Goal: Task Accomplishment & Management: Manage account settings

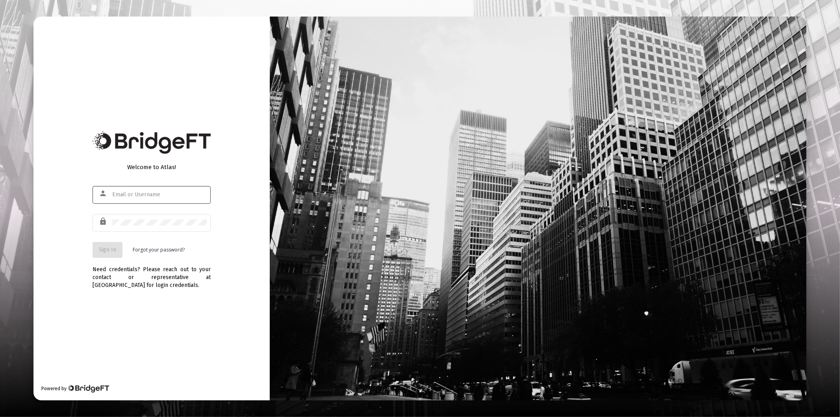
click at [128, 191] on div at bounding box center [159, 194] width 95 height 19
click at [129, 195] on input "text" at bounding box center [159, 194] width 95 height 6
type input "[PERSON_NAME][EMAIL_ADDRESS][DOMAIN_NAME]"
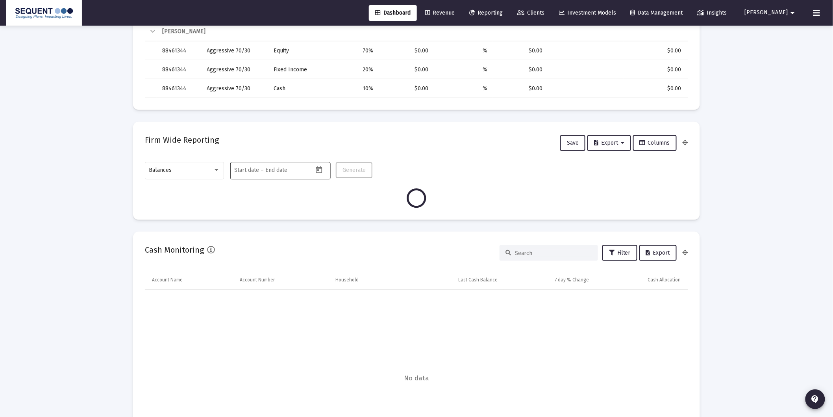
scroll to position [306, 0]
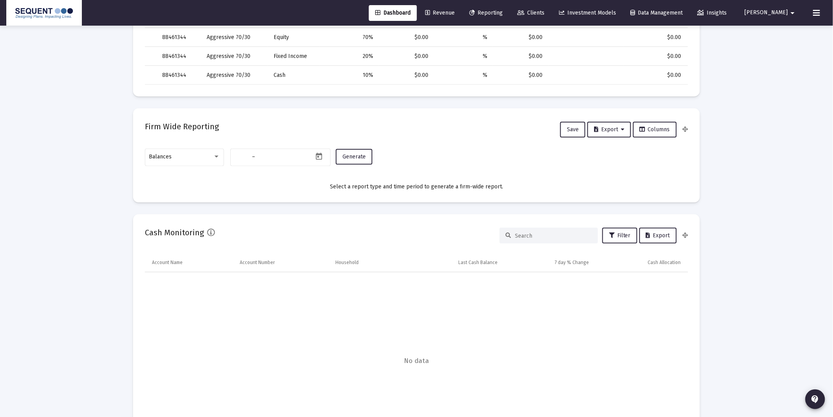
type input "[DATE]"
click at [205, 156] on div "Balances" at bounding box center [181, 157] width 64 height 6
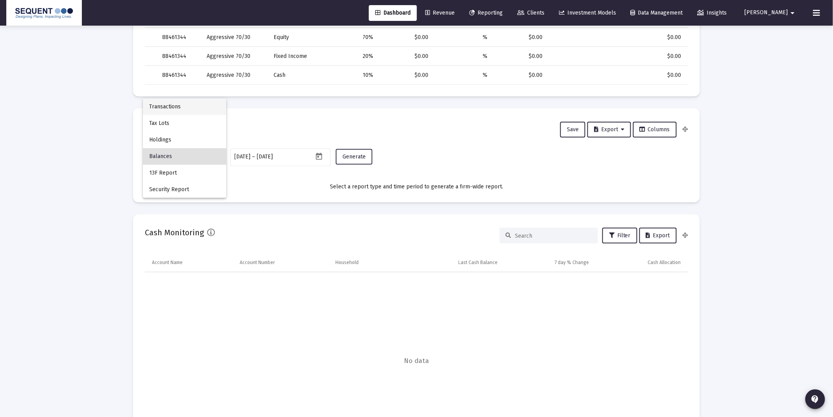
click at [180, 102] on span "Transactions" at bounding box center [184, 106] width 71 height 17
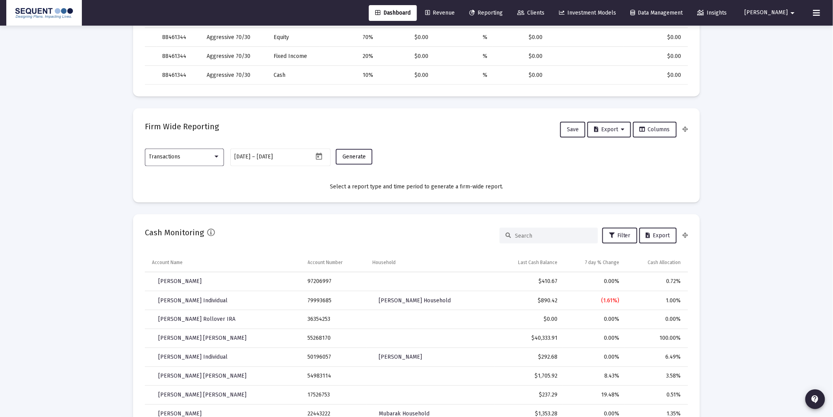
click at [353, 154] on span "Generate" at bounding box center [354, 156] width 23 height 7
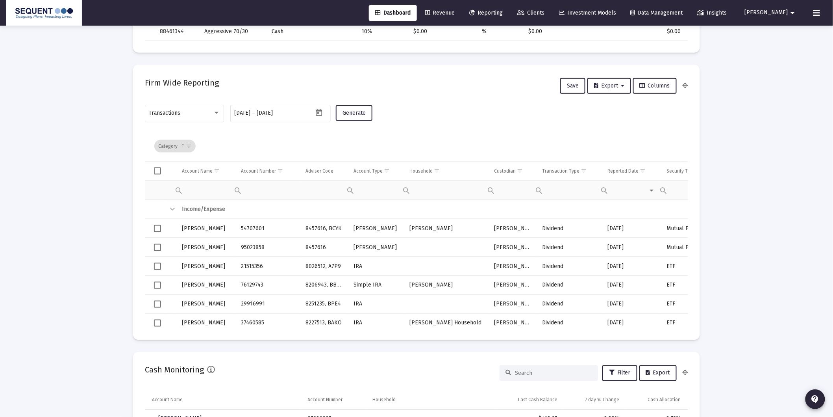
drag, startPoint x: 586, startPoint y: 174, endPoint x: 601, endPoint y: 195, distance: 25.9
click at [586, 174] on span "Show filter options for column 'Transaction Type'" at bounding box center [584, 171] width 6 height 6
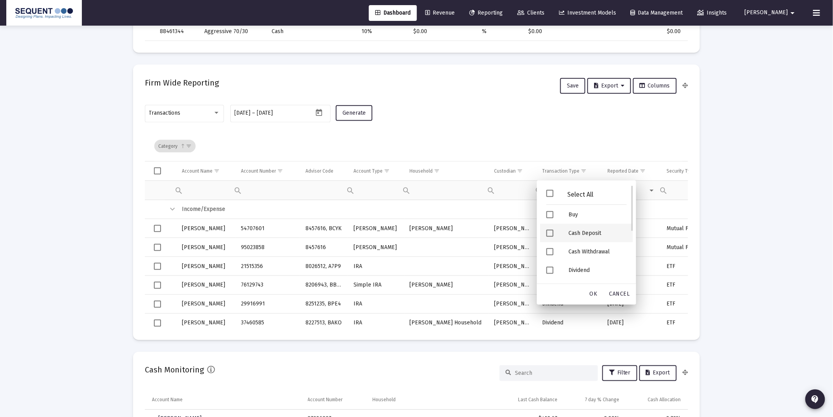
click at [595, 234] on div "Cash Deposit" at bounding box center [597, 233] width 71 height 19
click at [589, 232] on div "Security Deposit" at bounding box center [597, 234] width 71 height 19
click at [595, 296] on span "OK" at bounding box center [594, 294] width 8 height 7
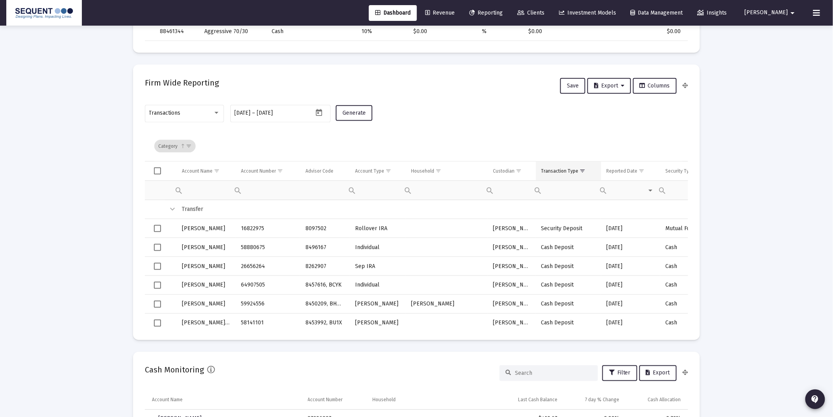
click at [565, 173] on div "Transaction Type" at bounding box center [559, 171] width 37 height 6
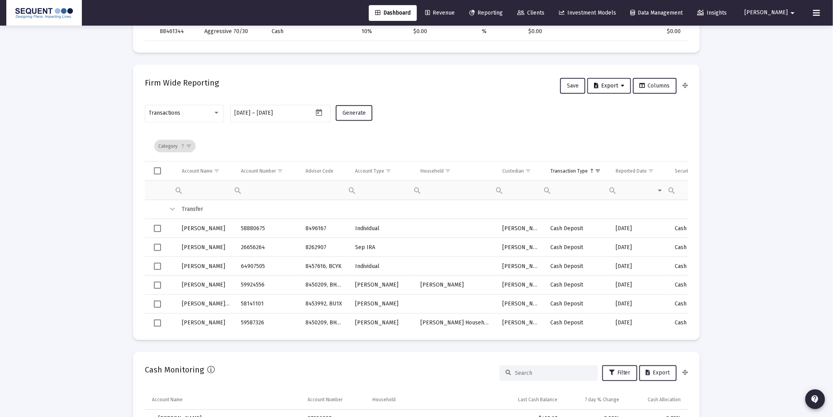
click at [615, 88] on span "Export" at bounding box center [609, 85] width 30 height 7
click at [612, 104] on button "Export All Rows" at bounding box center [613, 105] width 54 height 19
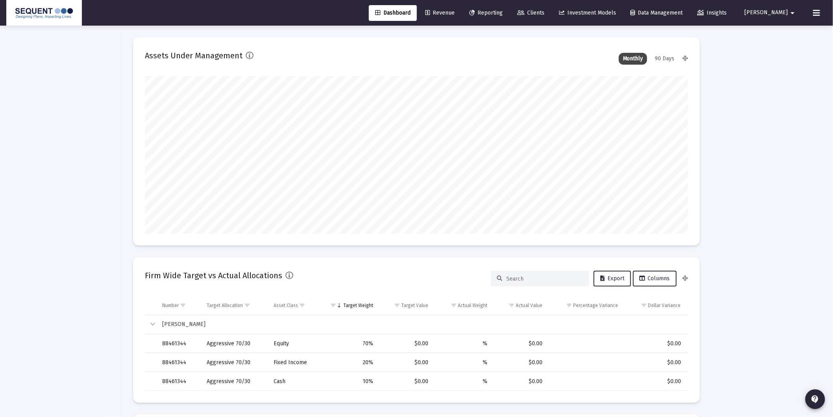
click at [545, 10] on span "Clients" at bounding box center [530, 12] width 27 height 7
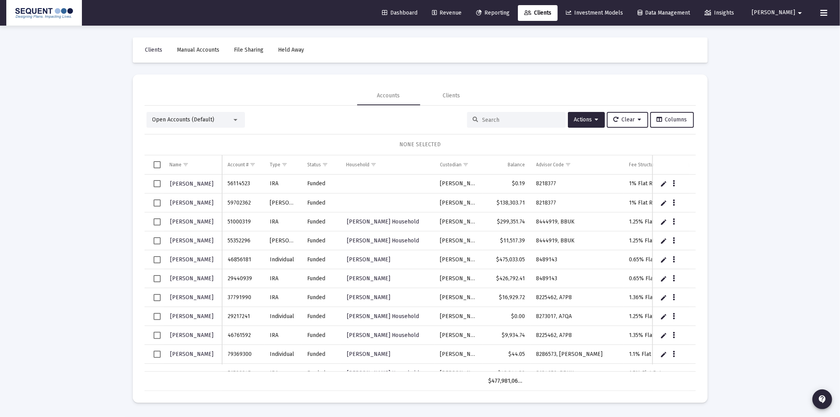
click at [497, 122] on input at bounding box center [520, 120] width 77 height 7
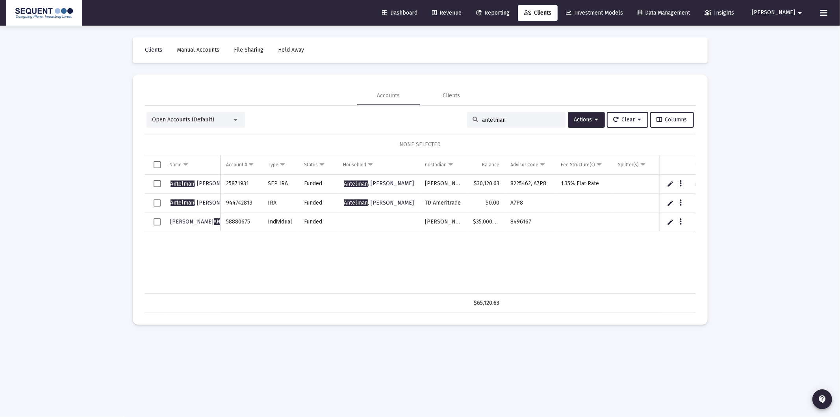
type input "antelman"
click at [159, 224] on span "Select row" at bounding box center [157, 221] width 7 height 7
click at [680, 221] on icon "Data grid" at bounding box center [680, 221] width 2 height 9
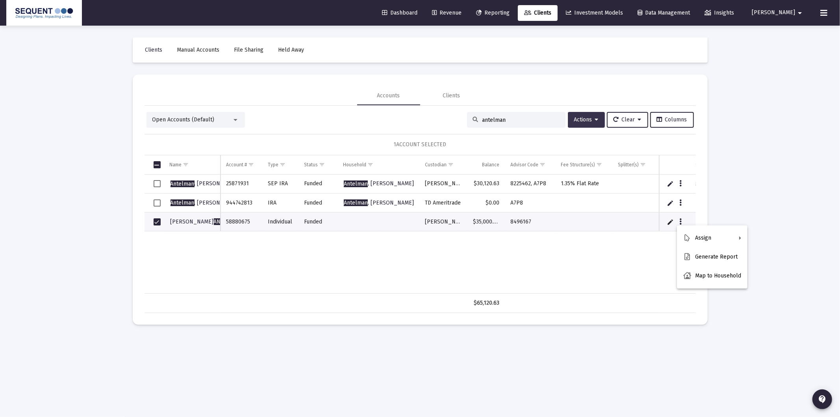
click at [593, 121] on div at bounding box center [420, 208] width 840 height 417
click at [591, 122] on span "Actions" at bounding box center [586, 119] width 24 height 7
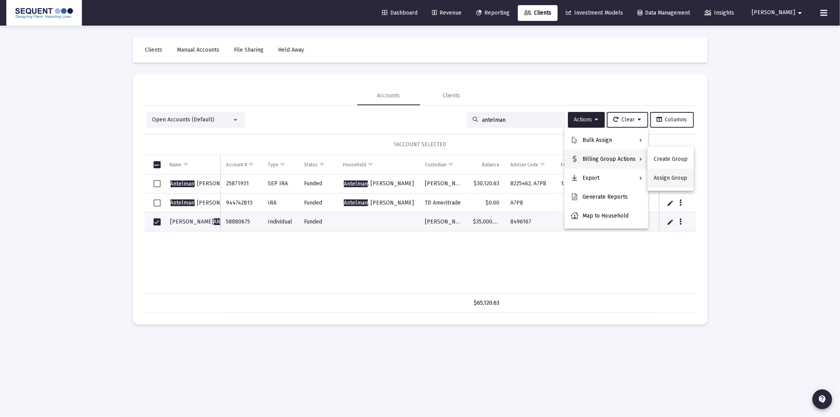
click at [668, 182] on button "Assign Group" at bounding box center [670, 178] width 46 height 19
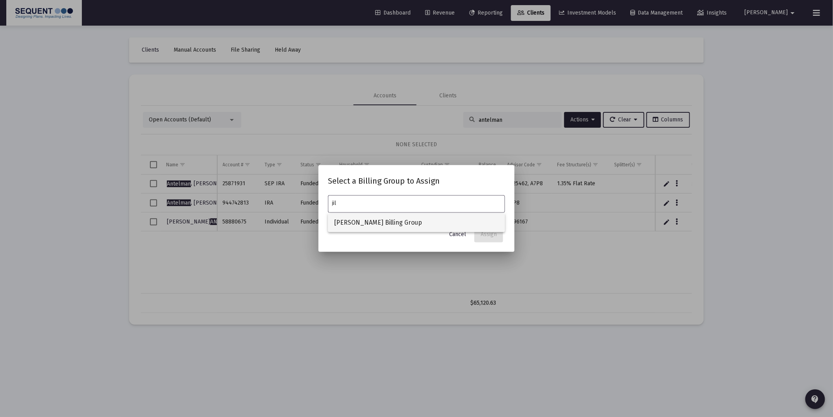
click at [471, 225] on span "[PERSON_NAME] Billing Group" at bounding box center [416, 222] width 165 height 19
type input "[PERSON_NAME] Billing Group"
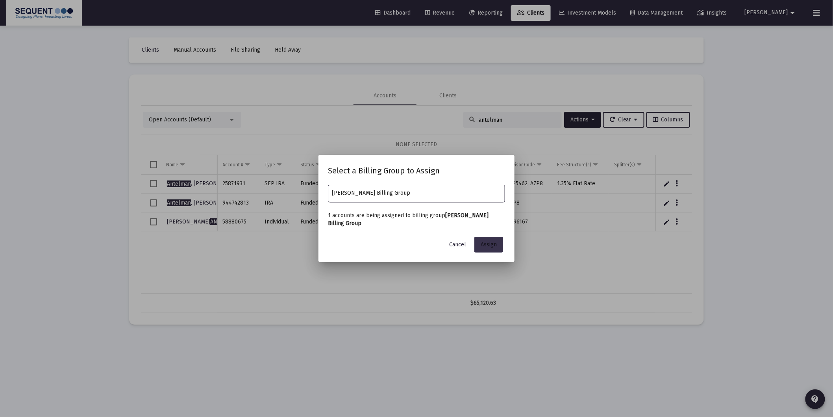
click at [493, 243] on span "Assign" at bounding box center [489, 244] width 16 height 7
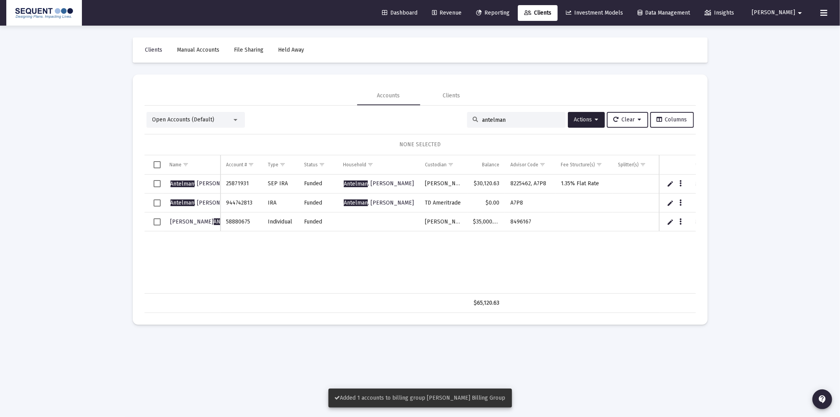
click at [157, 221] on span "Select row" at bounding box center [157, 221] width 7 height 7
click at [584, 113] on button "Actions" at bounding box center [586, 120] width 37 height 16
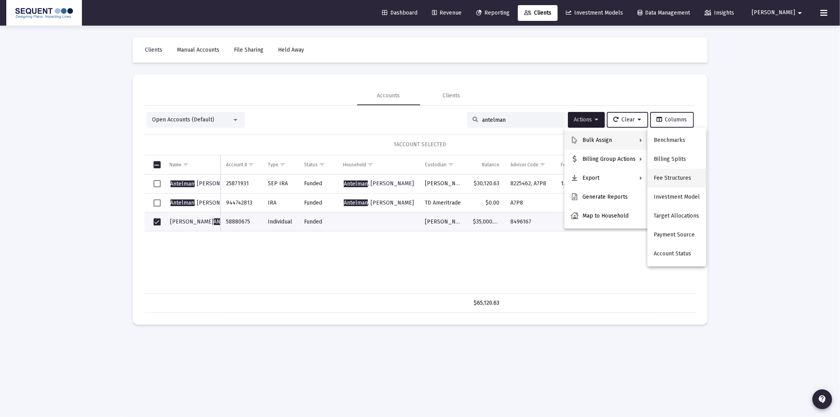
click at [662, 176] on button "Fee Structures" at bounding box center [676, 178] width 59 height 19
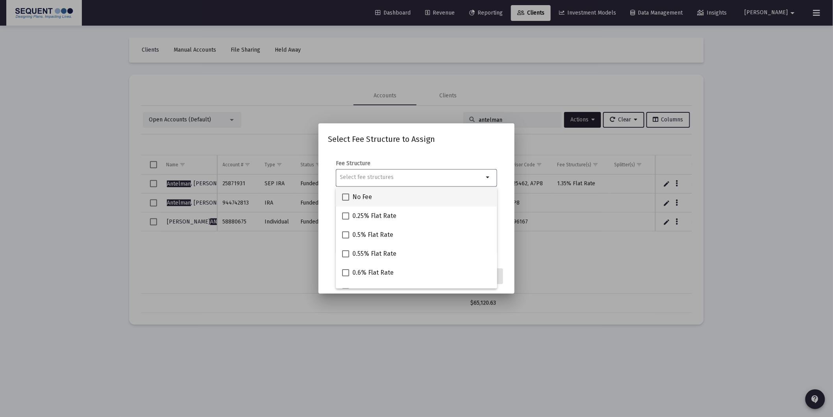
drag, startPoint x: 355, startPoint y: 194, endPoint x: 435, endPoint y: 200, distance: 80.2
click at [356, 194] on span "No Fee" at bounding box center [362, 196] width 20 height 9
click at [346, 200] on input "No Fee" at bounding box center [345, 200] width 0 height 0
checkbox input "true"
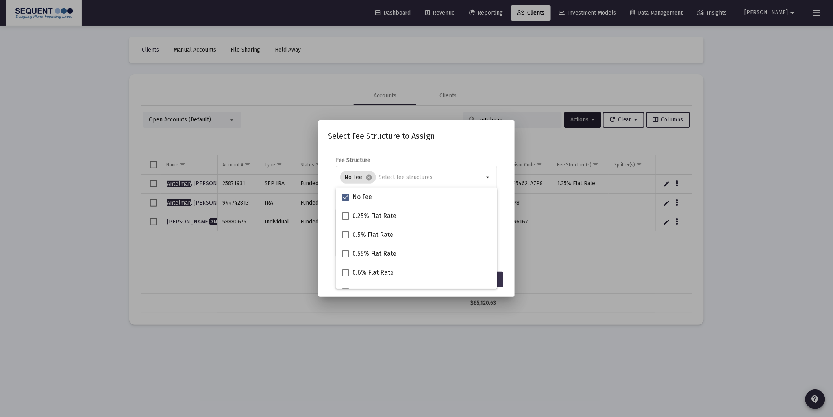
click at [501, 280] on button "Assign" at bounding box center [489, 279] width 29 height 16
